Goal: Find specific page/section: Find specific page/section

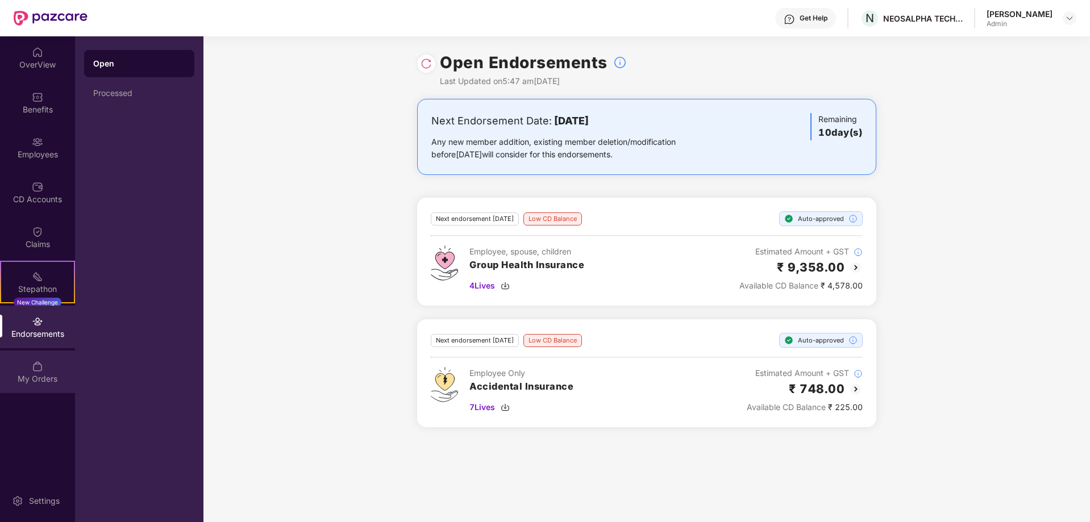
click at [36, 367] on img at bounding box center [37, 366] width 11 height 11
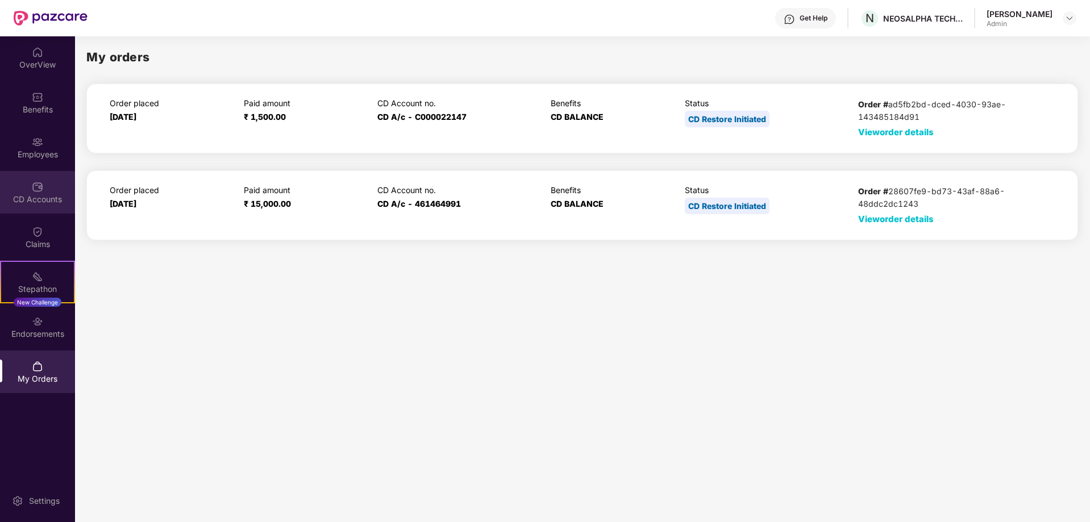
click at [50, 190] on div "CD Accounts" at bounding box center [37, 192] width 75 height 43
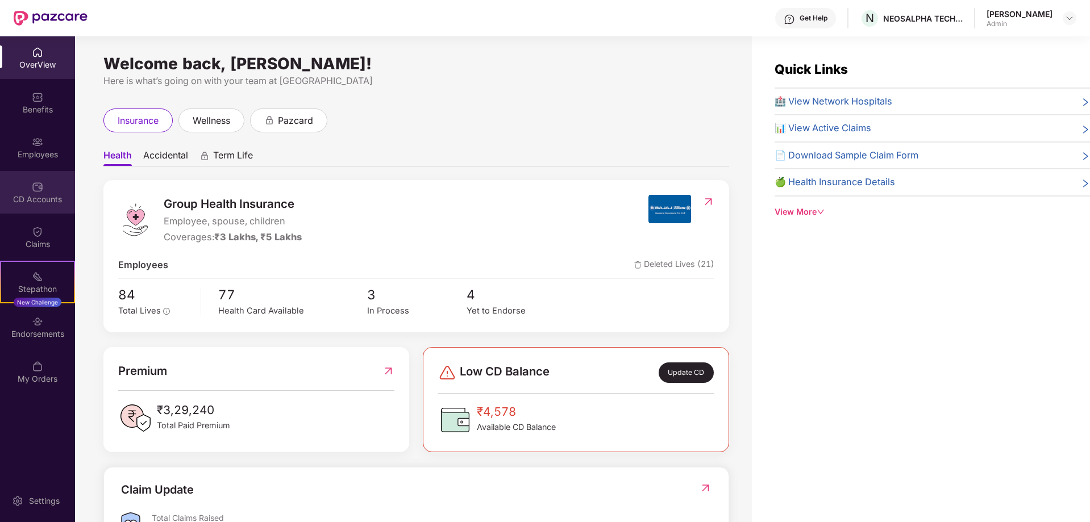
click at [39, 205] on div "CD Accounts" at bounding box center [37, 192] width 75 height 43
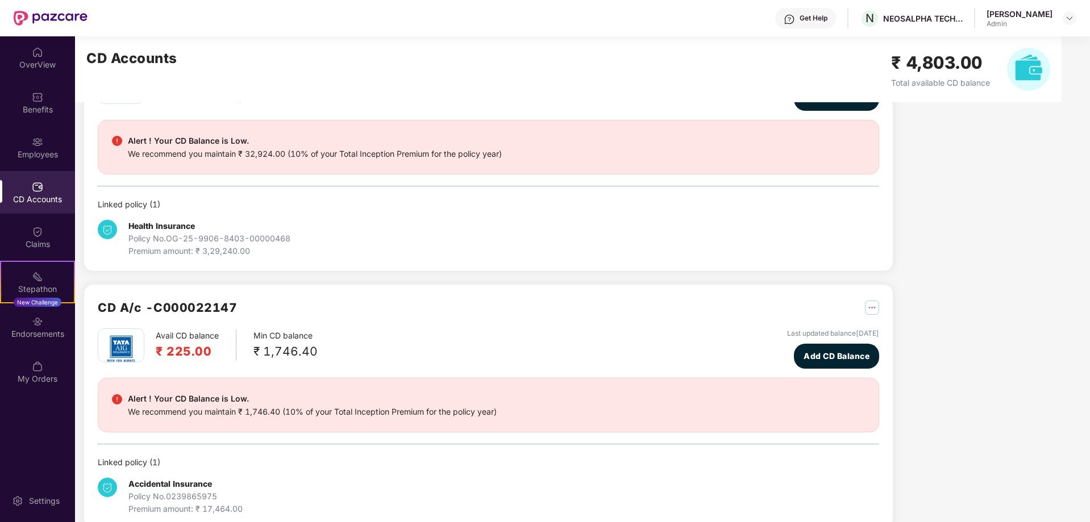
scroll to position [111, 0]
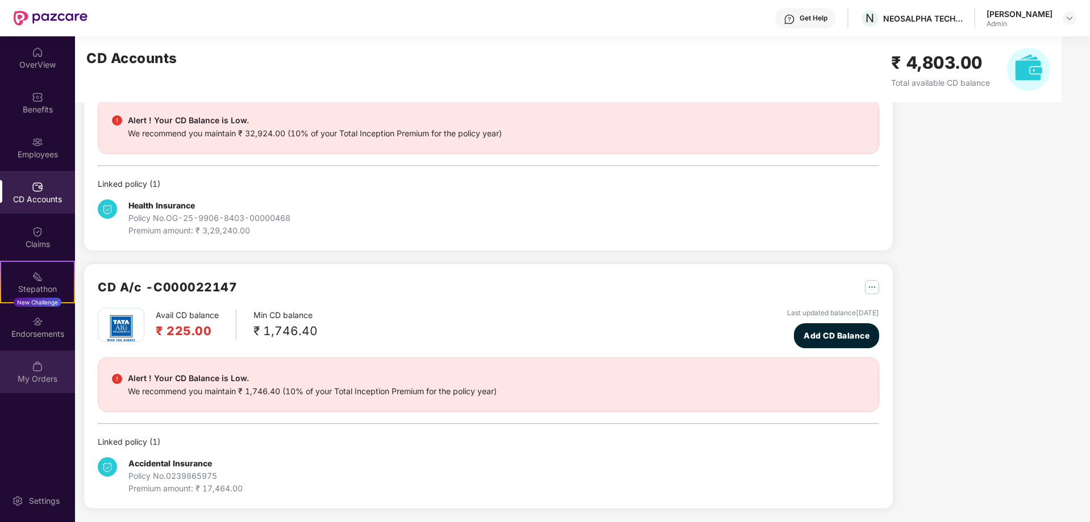
click at [42, 368] on img at bounding box center [37, 366] width 11 height 11
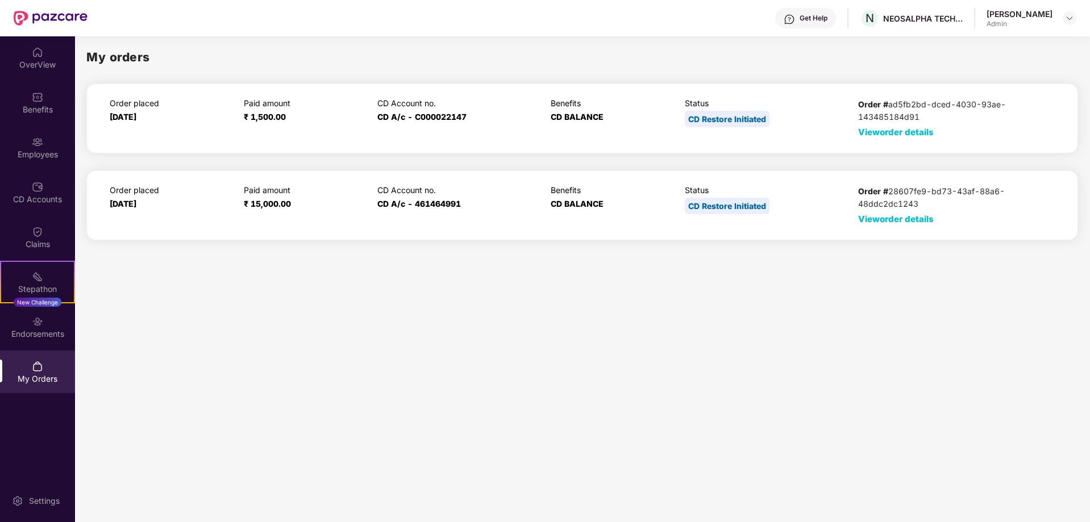
click at [878, 221] on span "View order details" at bounding box center [896, 219] width 76 height 11
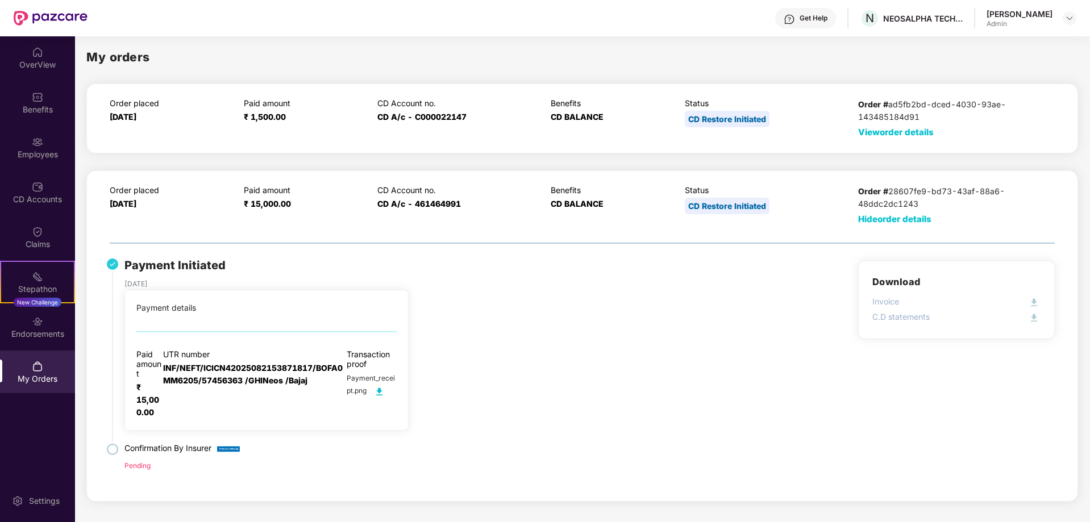
click at [881, 131] on span "View order details" at bounding box center [896, 132] width 76 height 11
